Goal: Information Seeking & Learning: Learn about a topic

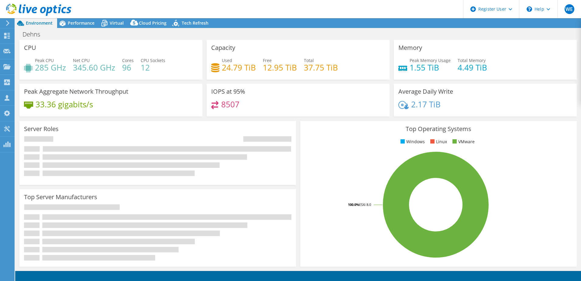
select select "EULondon"
select select "GBP"
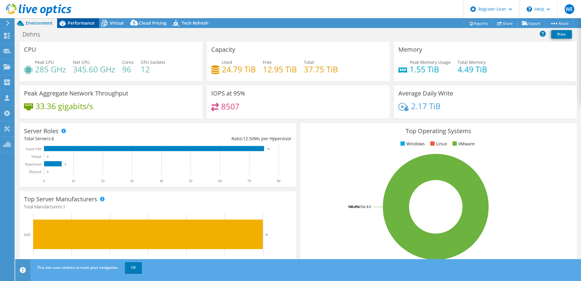
click at [72, 22] on span "Performance" at bounding box center [81, 23] width 27 height 6
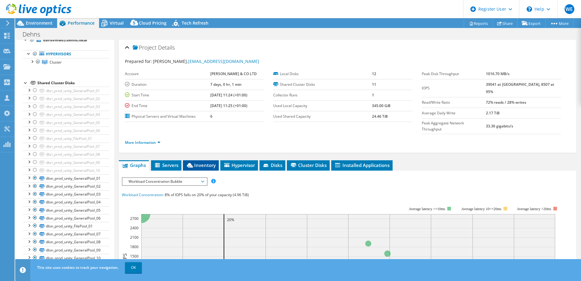
click at [206, 162] on span "Inventory" at bounding box center [201, 165] width 30 height 6
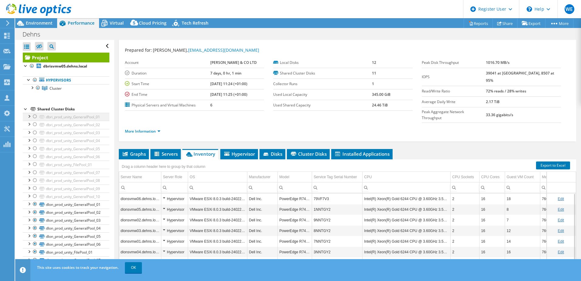
click at [34, 117] on div at bounding box center [35, 116] width 6 height 7
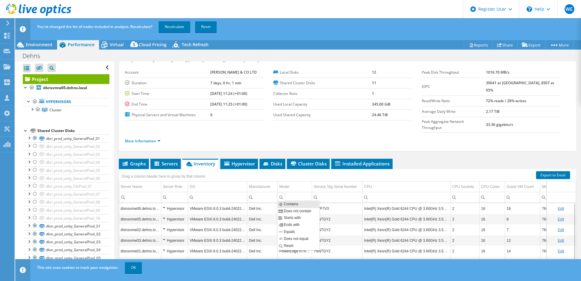
scroll to position [42, 0]
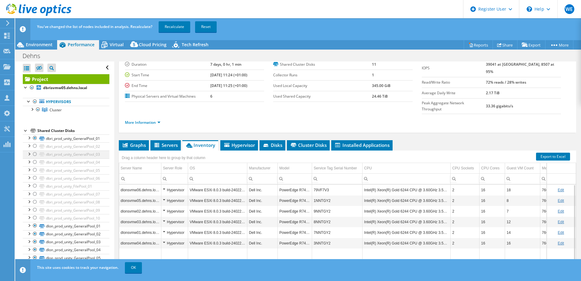
drag, startPoint x: 33, startPoint y: 145, endPoint x: 33, endPoint y: 151, distance: 6.1
click at [33, 147] on div at bounding box center [35, 145] width 6 height 7
drag, startPoint x: 35, startPoint y: 154, endPoint x: 36, endPoint y: 163, distance: 9.4
click at [35, 156] on div at bounding box center [35, 153] width 6 height 7
click at [36, 162] on div at bounding box center [35, 161] width 6 height 7
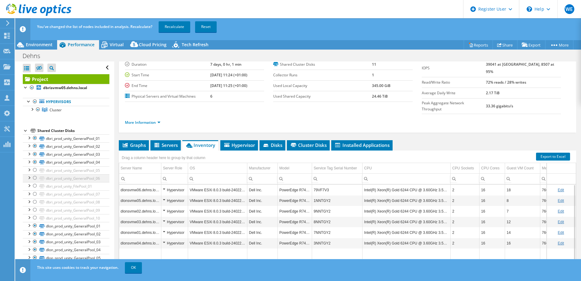
drag, startPoint x: 35, startPoint y: 169, endPoint x: 36, endPoint y: 176, distance: 6.7
click at [35, 170] on div at bounding box center [35, 169] width 6 height 7
drag, startPoint x: 35, startPoint y: 177, endPoint x: 34, endPoint y: 187, distance: 10.4
click at [35, 178] on div at bounding box center [35, 177] width 6 height 7
click at [34, 185] on div at bounding box center [35, 185] width 6 height 7
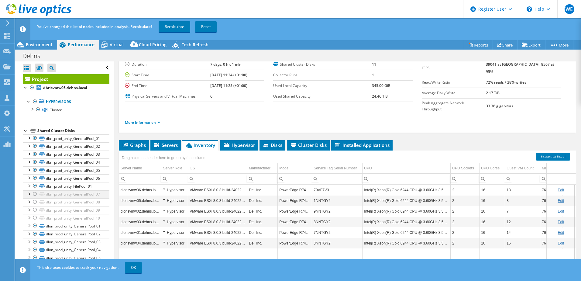
click at [34, 195] on div at bounding box center [35, 193] width 6 height 7
click at [35, 202] on div at bounding box center [35, 201] width 6 height 7
click at [34, 207] on div at bounding box center [35, 209] width 6 height 7
click at [35, 217] on div at bounding box center [35, 217] width 6 height 7
click at [179, 28] on link "Recalculate" at bounding box center [175, 26] width 32 height 11
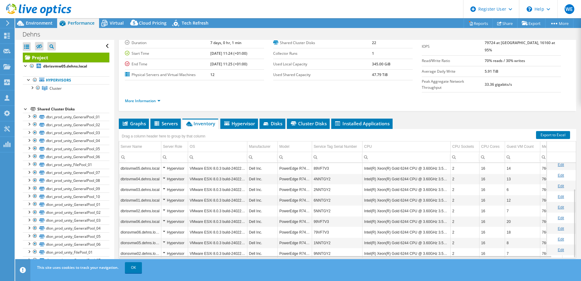
scroll to position [36, 0]
